Goal: Navigation & Orientation: Find specific page/section

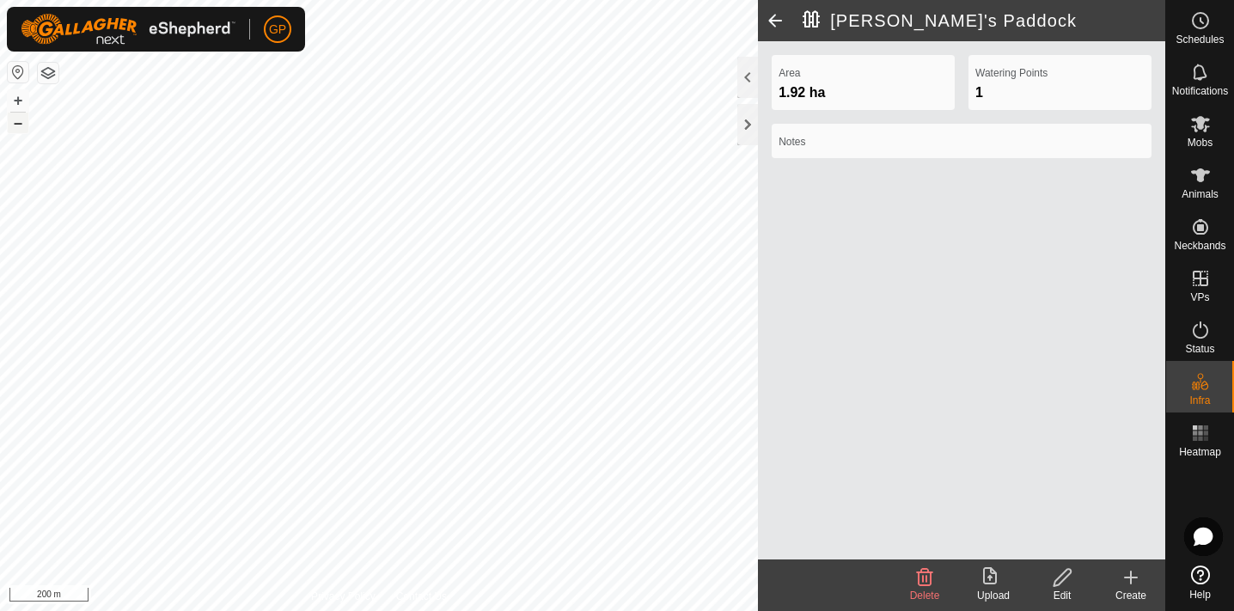
click at [20, 125] on button "–" at bounding box center [18, 123] width 21 height 21
click at [16, 99] on button "+" at bounding box center [18, 100] width 21 height 21
click at [16, 103] on button "+" at bounding box center [18, 100] width 21 height 21
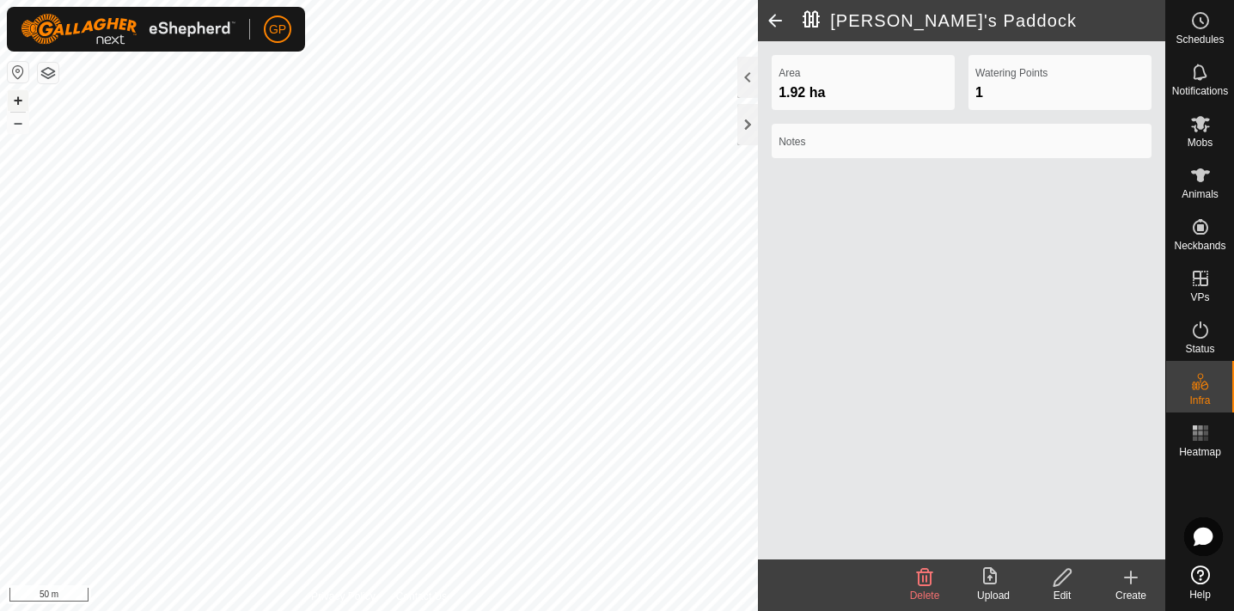
click at [16, 103] on button "+" at bounding box center [18, 100] width 21 height 21
click at [749, 131] on div at bounding box center [747, 124] width 21 height 41
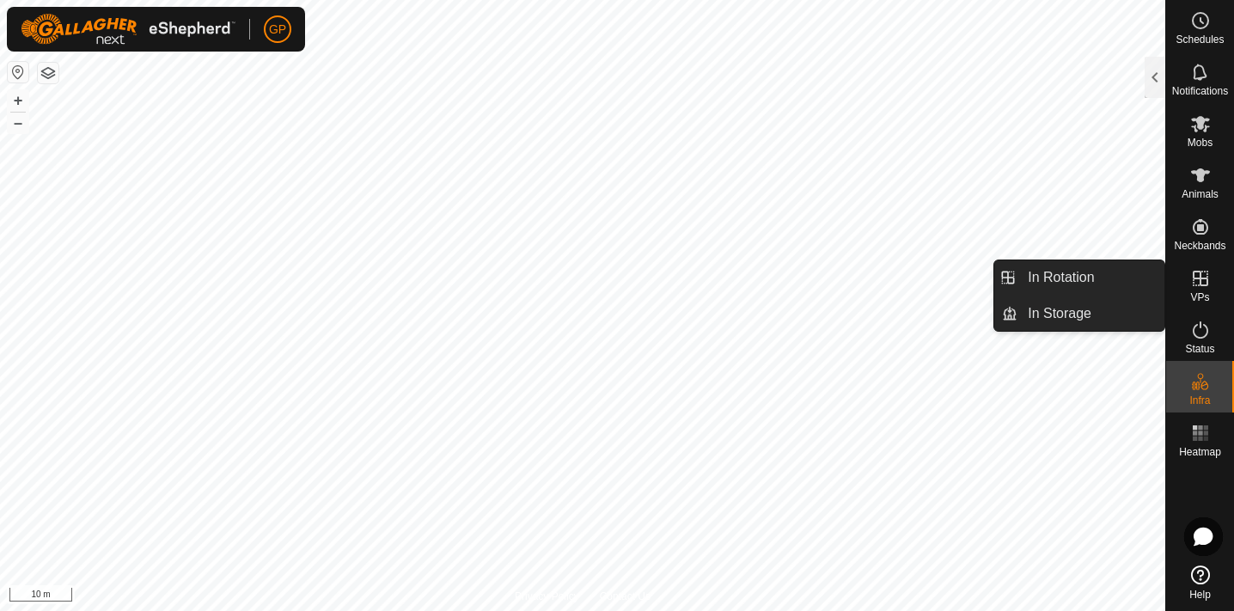
click at [1207, 286] on icon at bounding box center [1200, 278] width 21 height 21
click at [1204, 270] on icon at bounding box center [1200, 278] width 21 height 21
click at [1076, 272] on link "In Rotation" at bounding box center [1090, 277] width 147 height 34
